Goal: Transaction & Acquisition: Purchase product/service

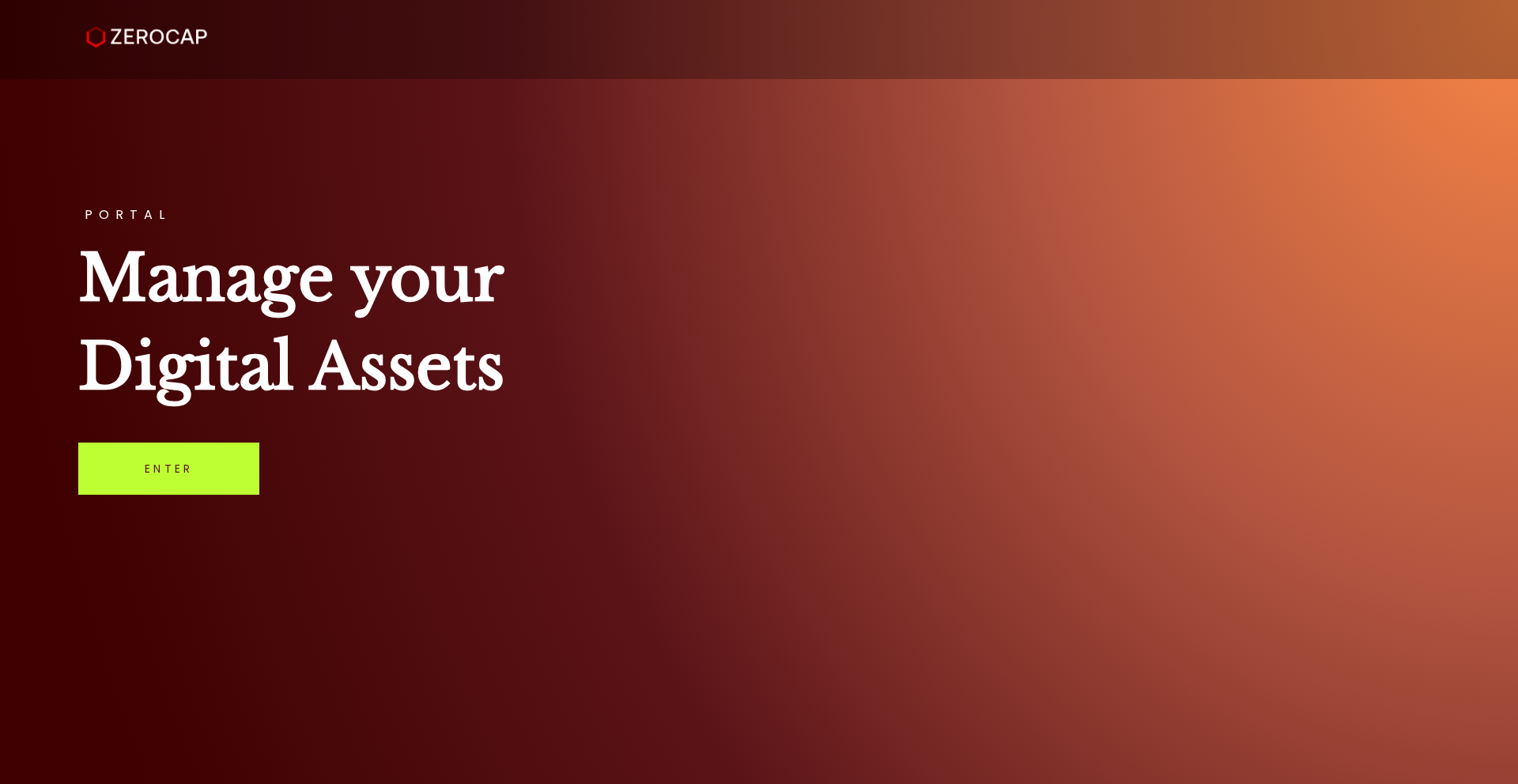
click at [138, 475] on link "Enter" at bounding box center [169, 469] width 181 height 52
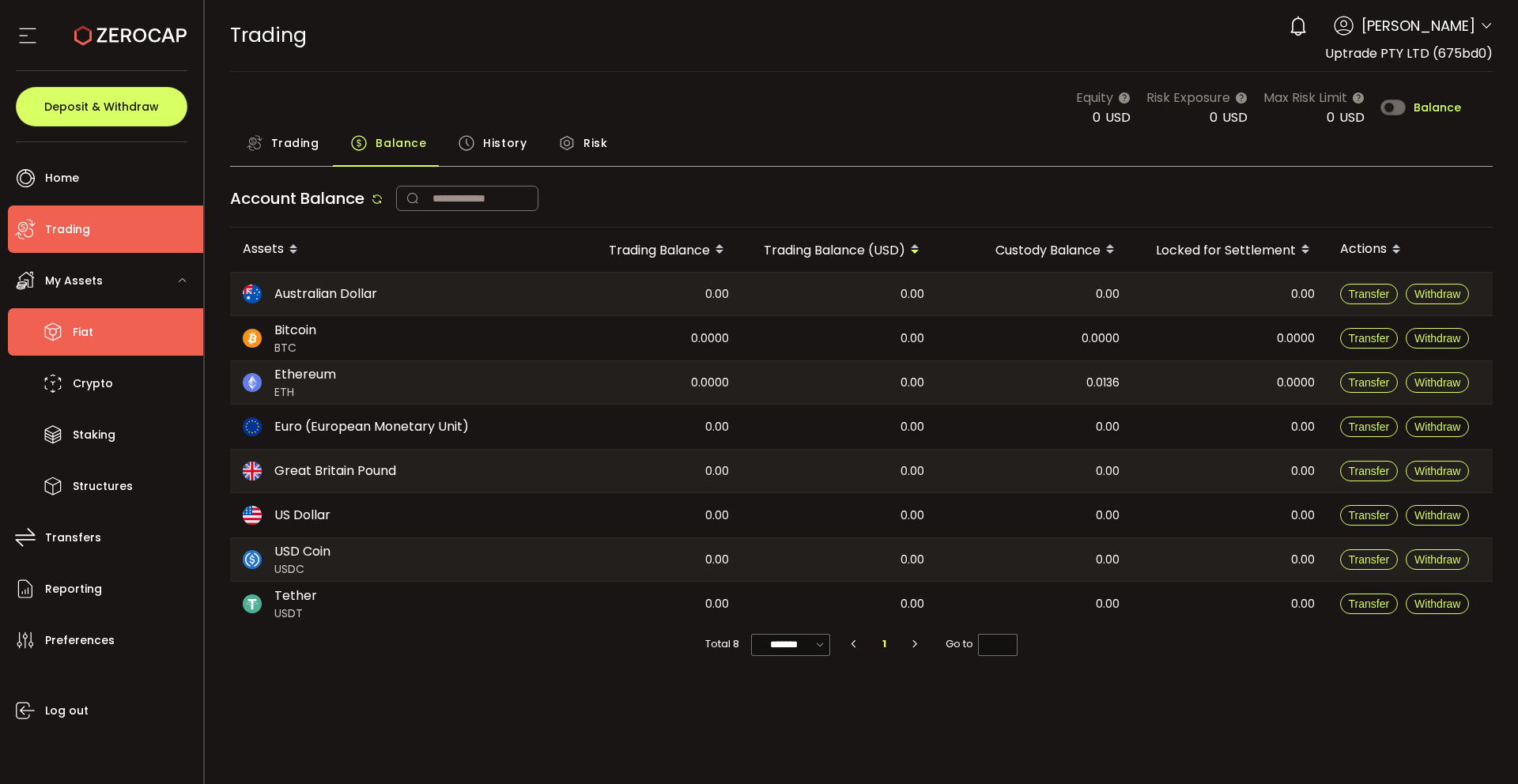
click at [83, 328] on span "Fiat" at bounding box center [82, 333] width 20 height 23
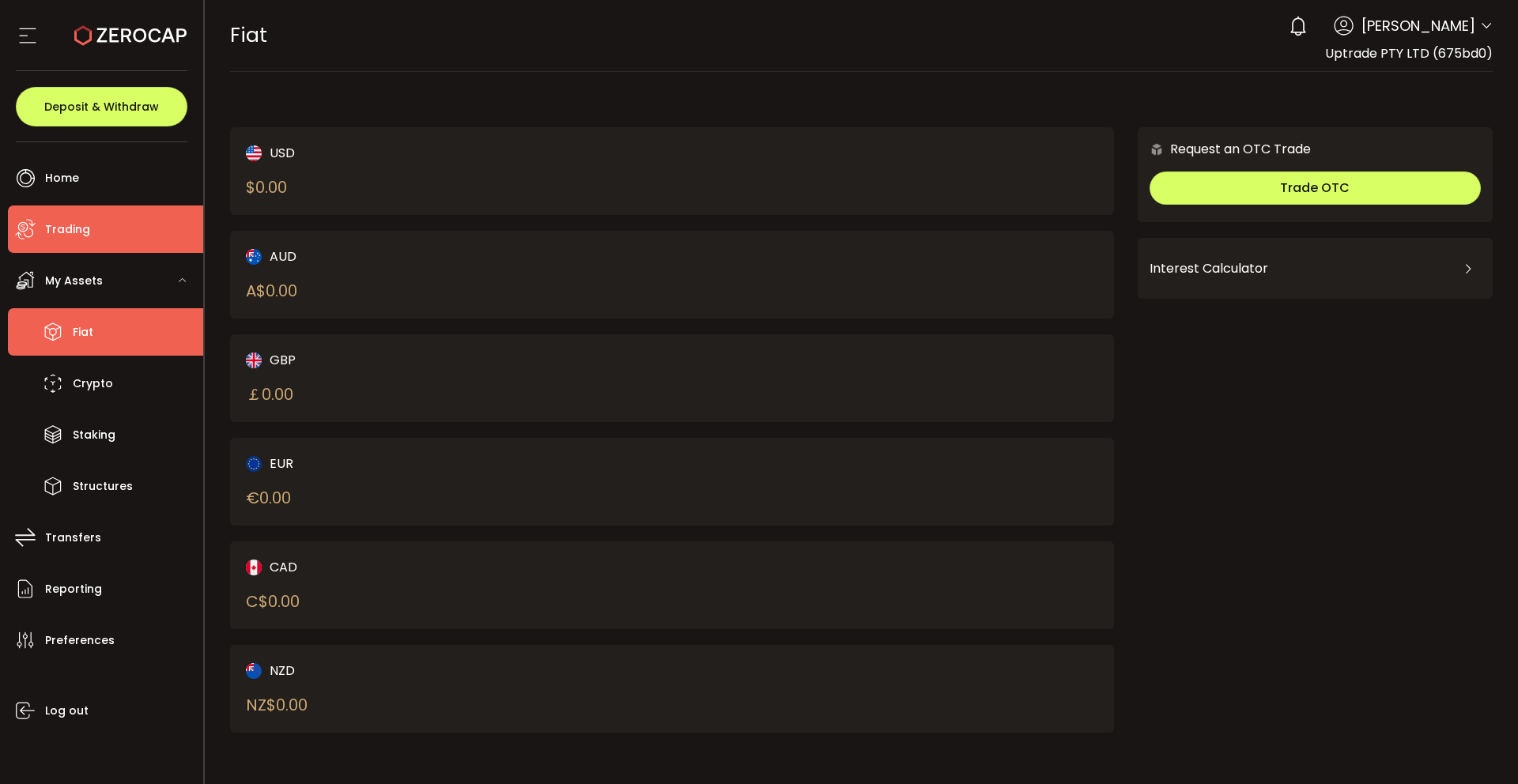
click at [82, 226] on span "Trading" at bounding box center [67, 230] width 45 height 23
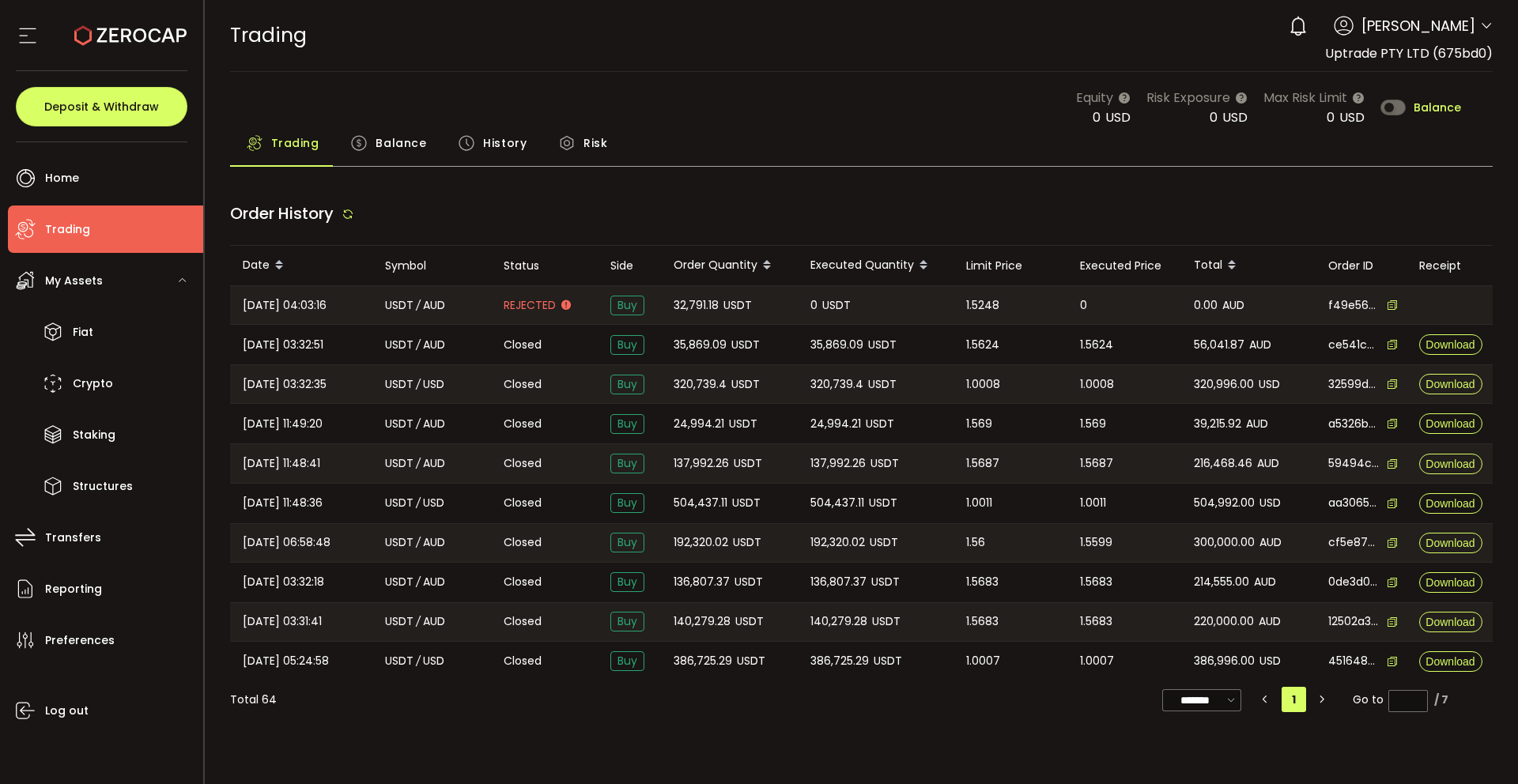
type input "***"
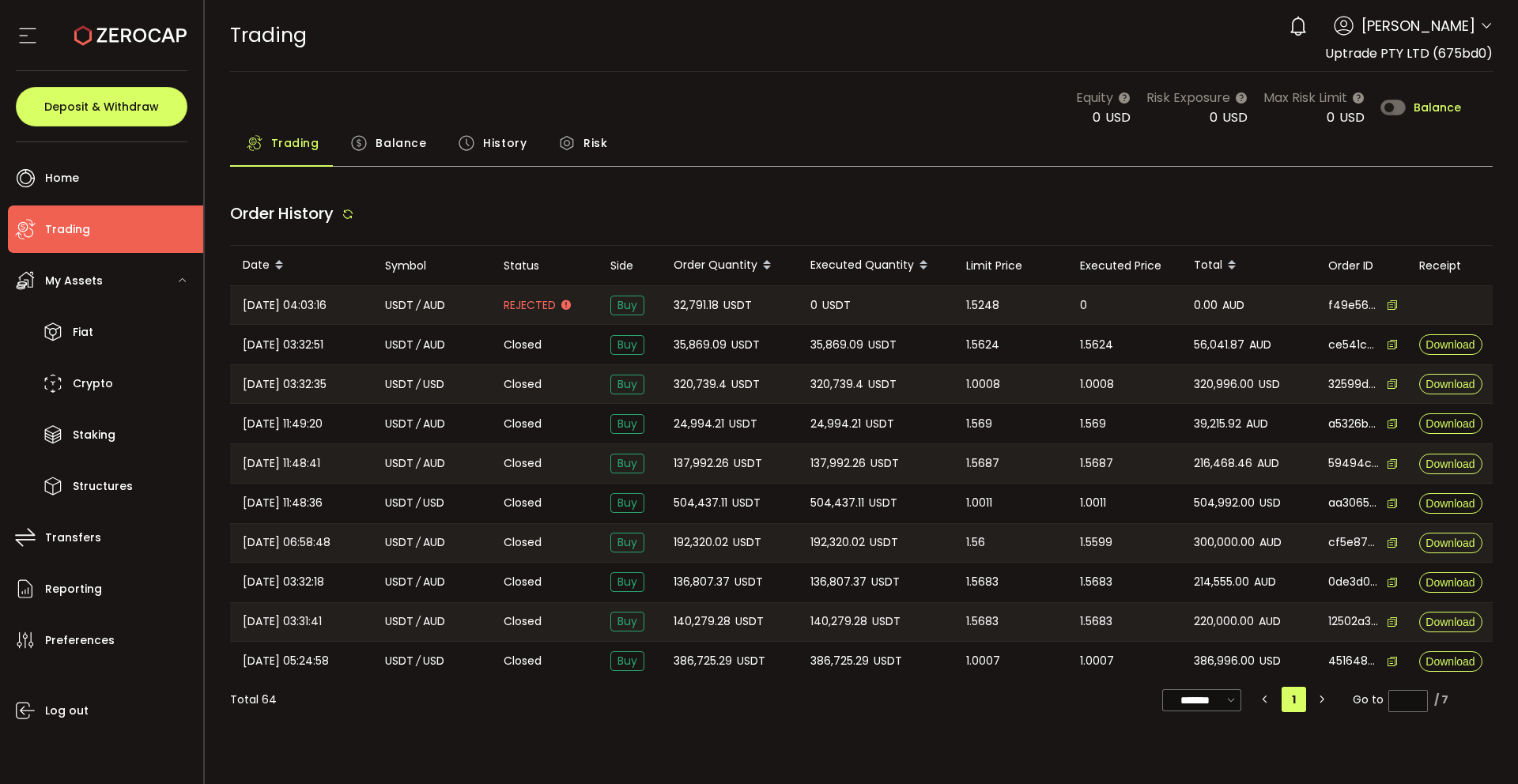
type input "***"
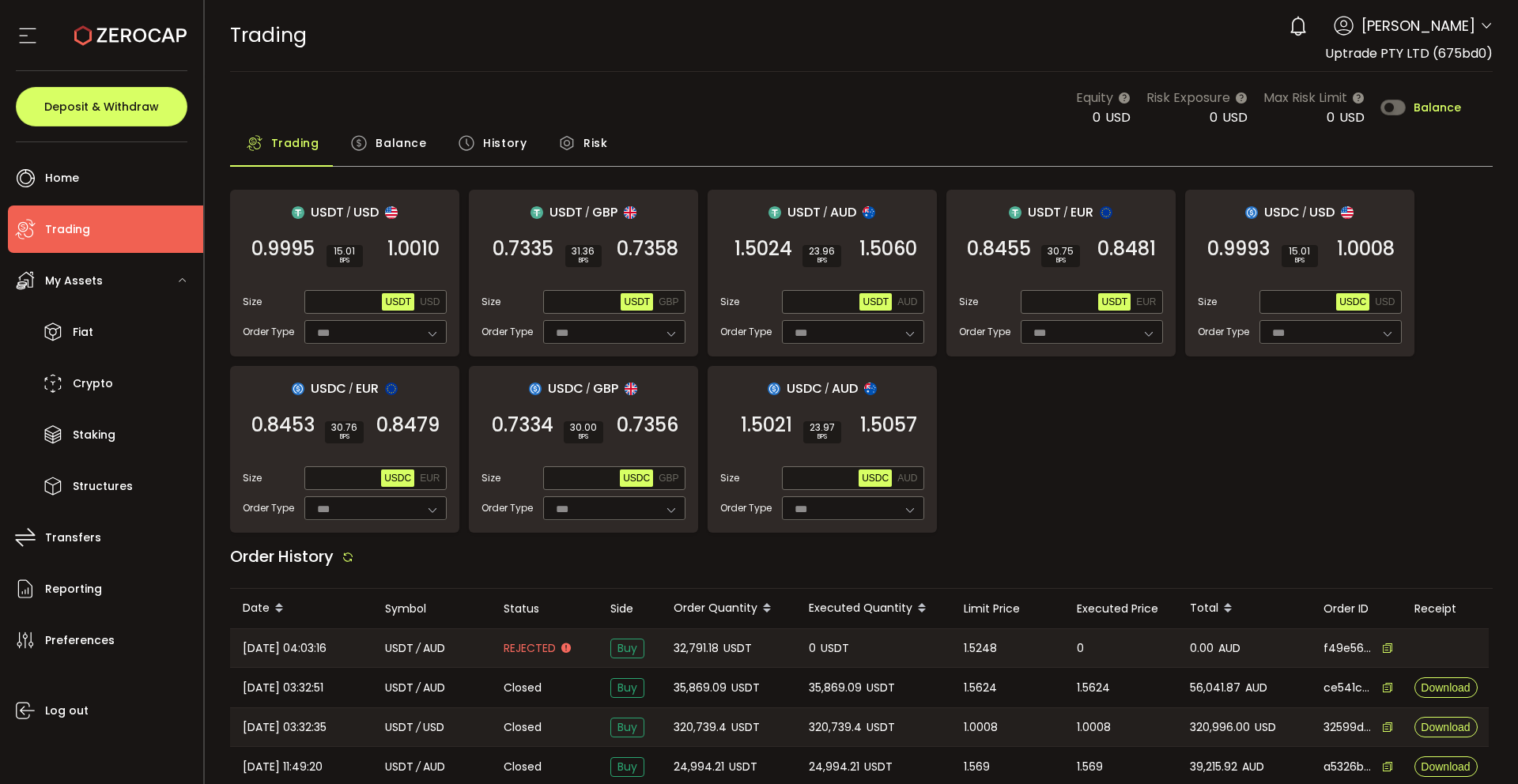
click at [1309, 23] on icon at bounding box center [1298, 25] width 22 height 22
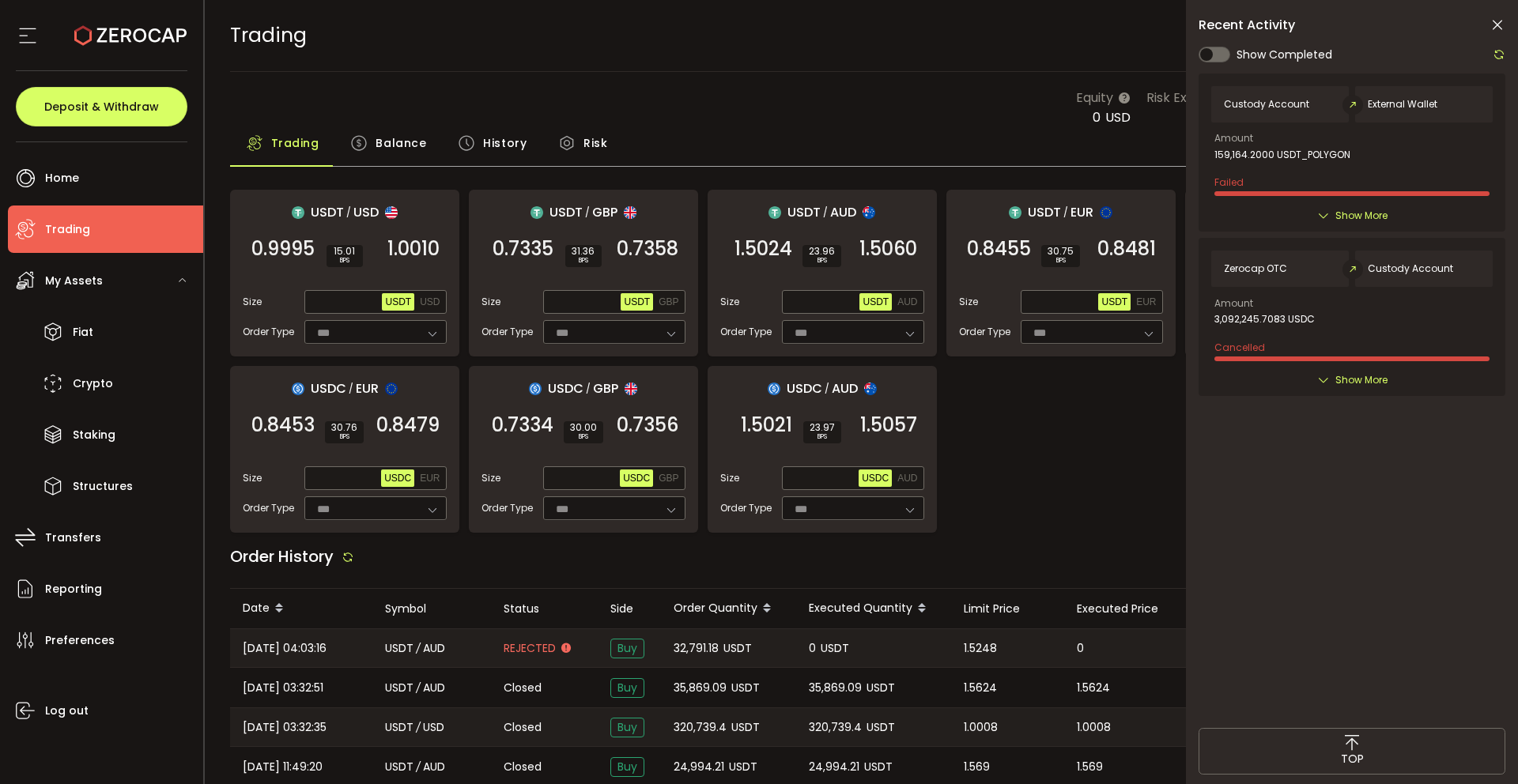
click at [1207, 53] on span at bounding box center [1214, 54] width 32 height 15
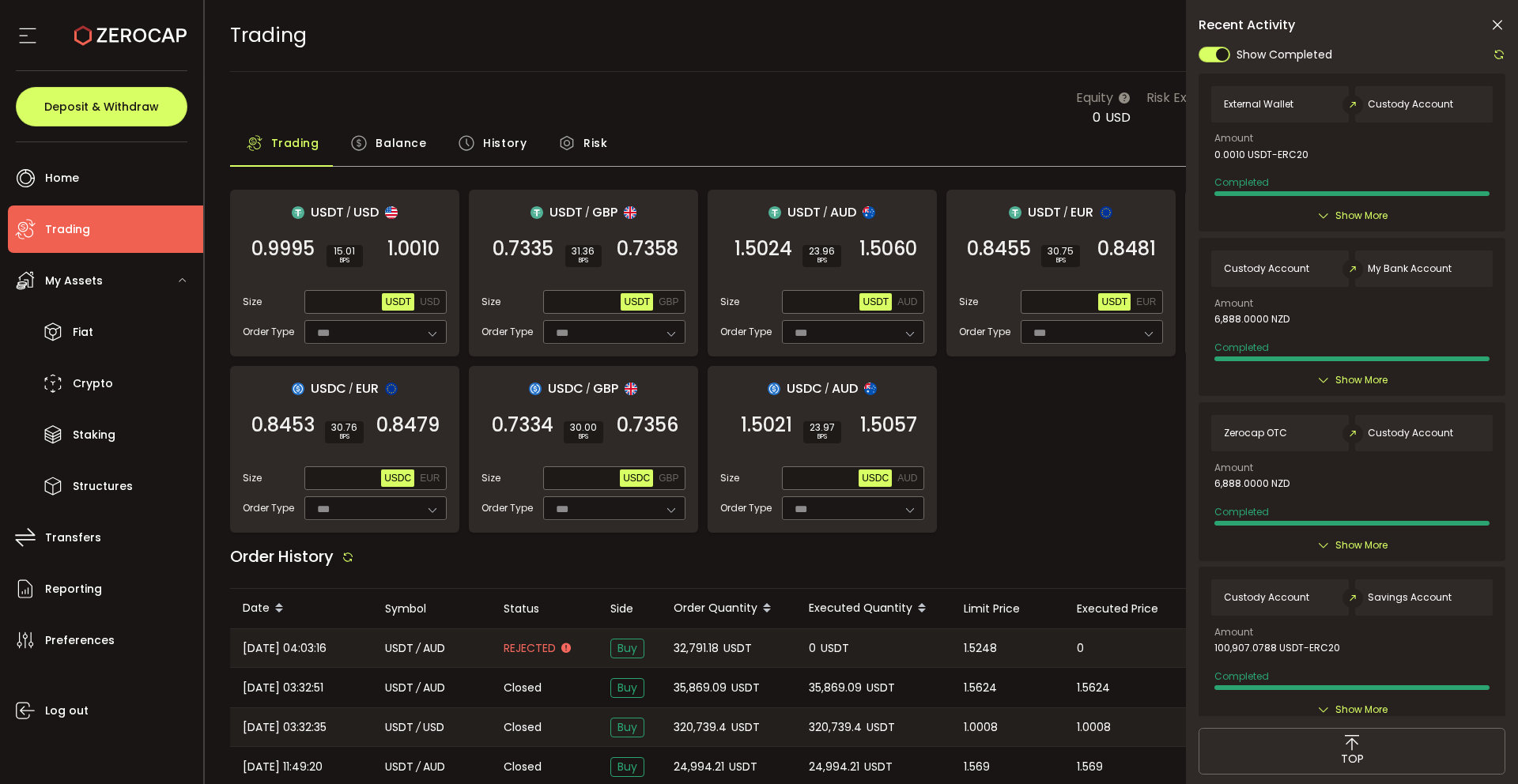
click at [1499, 22] on icon at bounding box center [1497, 24] width 15 height 15
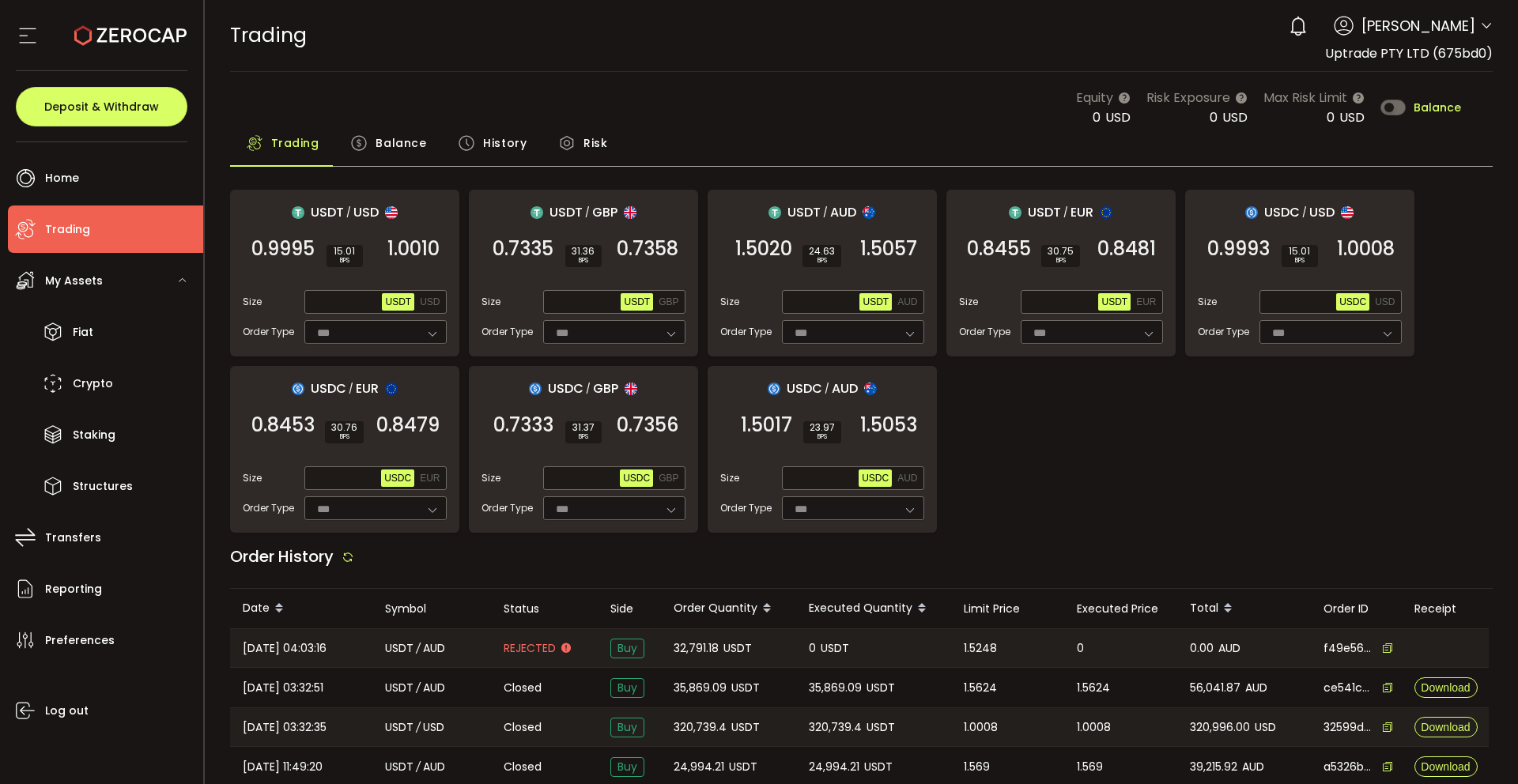
click at [1309, 24] on icon at bounding box center [1298, 25] width 22 height 22
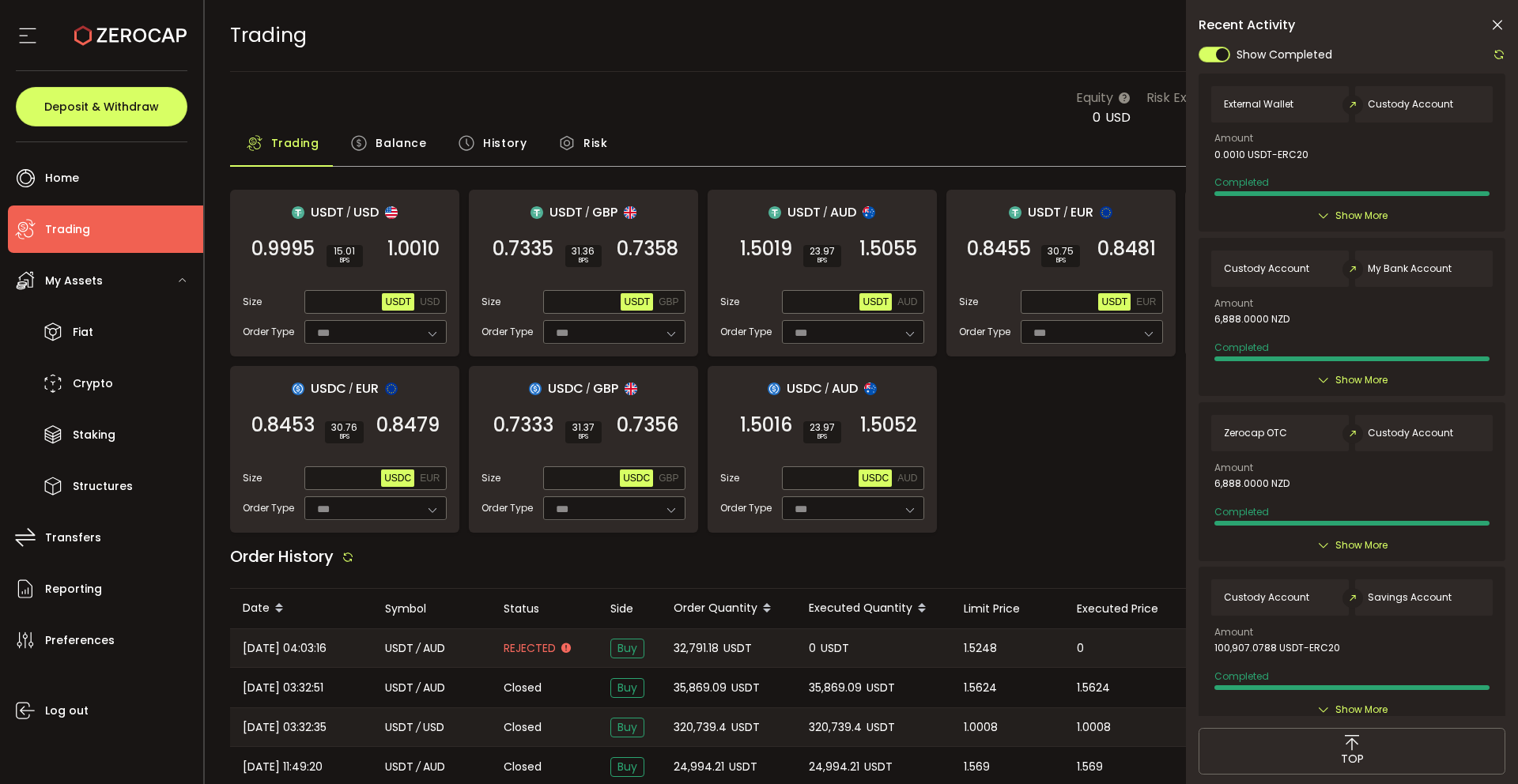
click at [1225, 59] on span at bounding box center [1214, 54] width 32 height 15
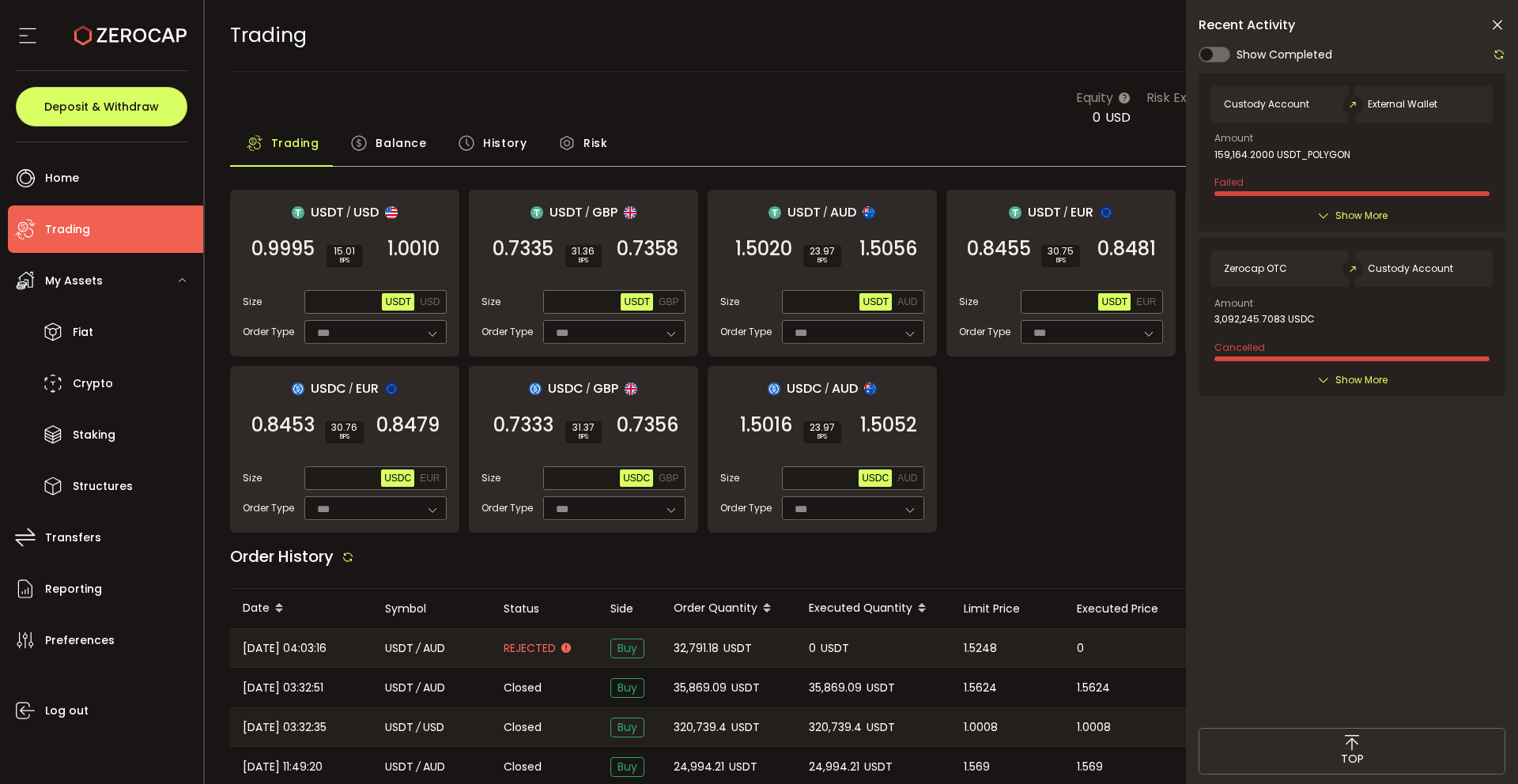
click at [1209, 56] on span at bounding box center [1214, 54] width 32 height 15
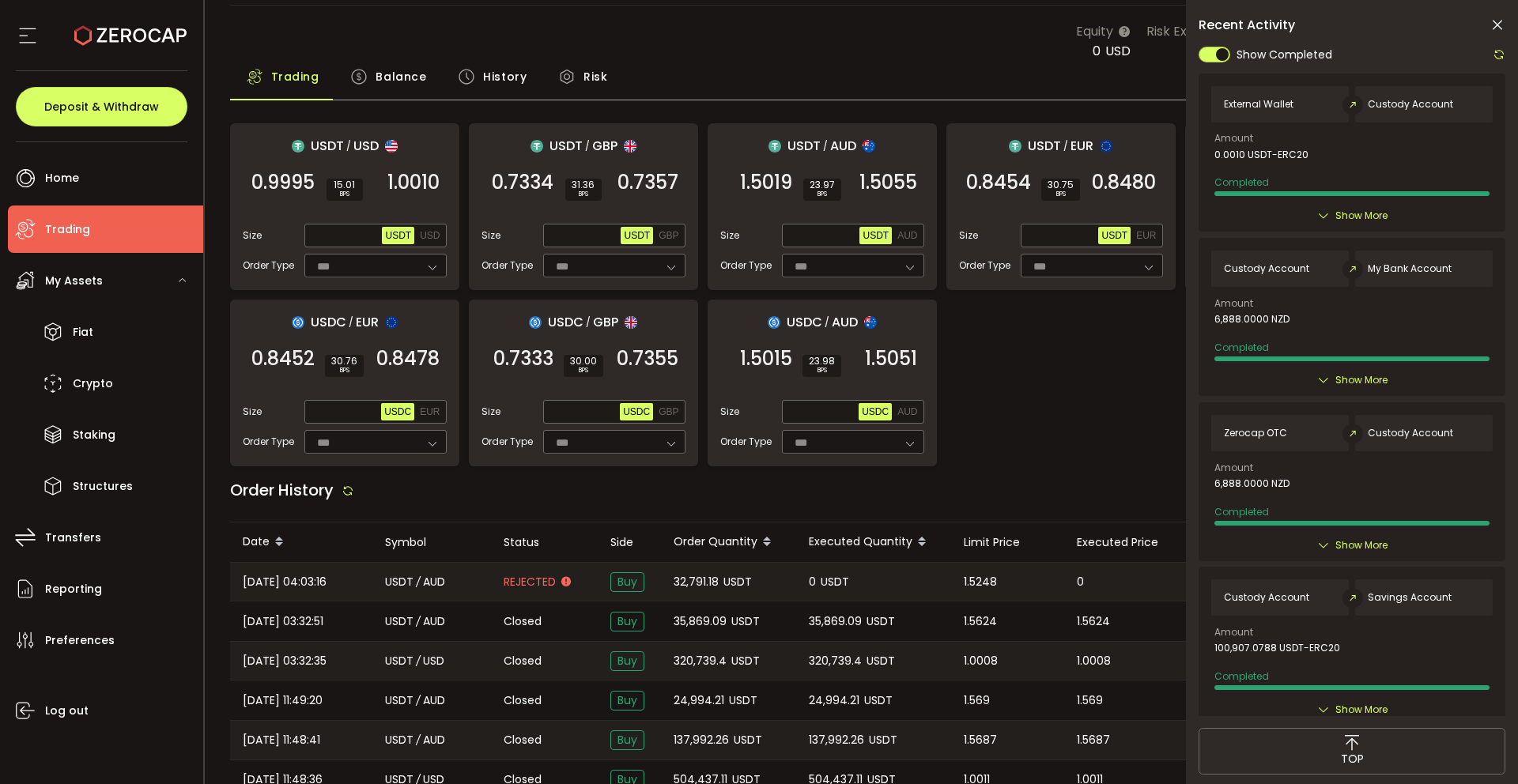
scroll to position [68, 0]
